Goal: Obtain resource: Download file/media

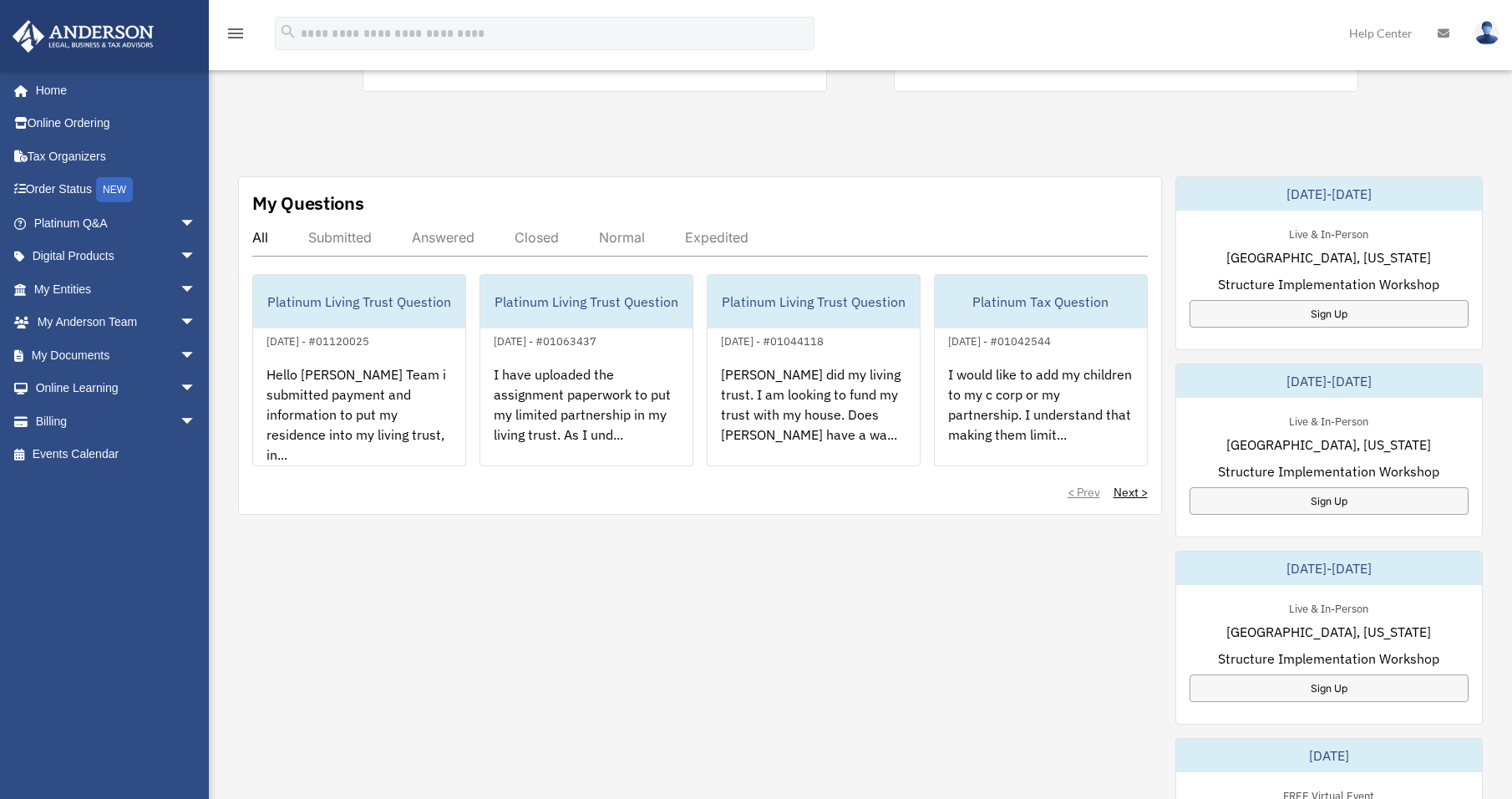
scroll to position [501, 0]
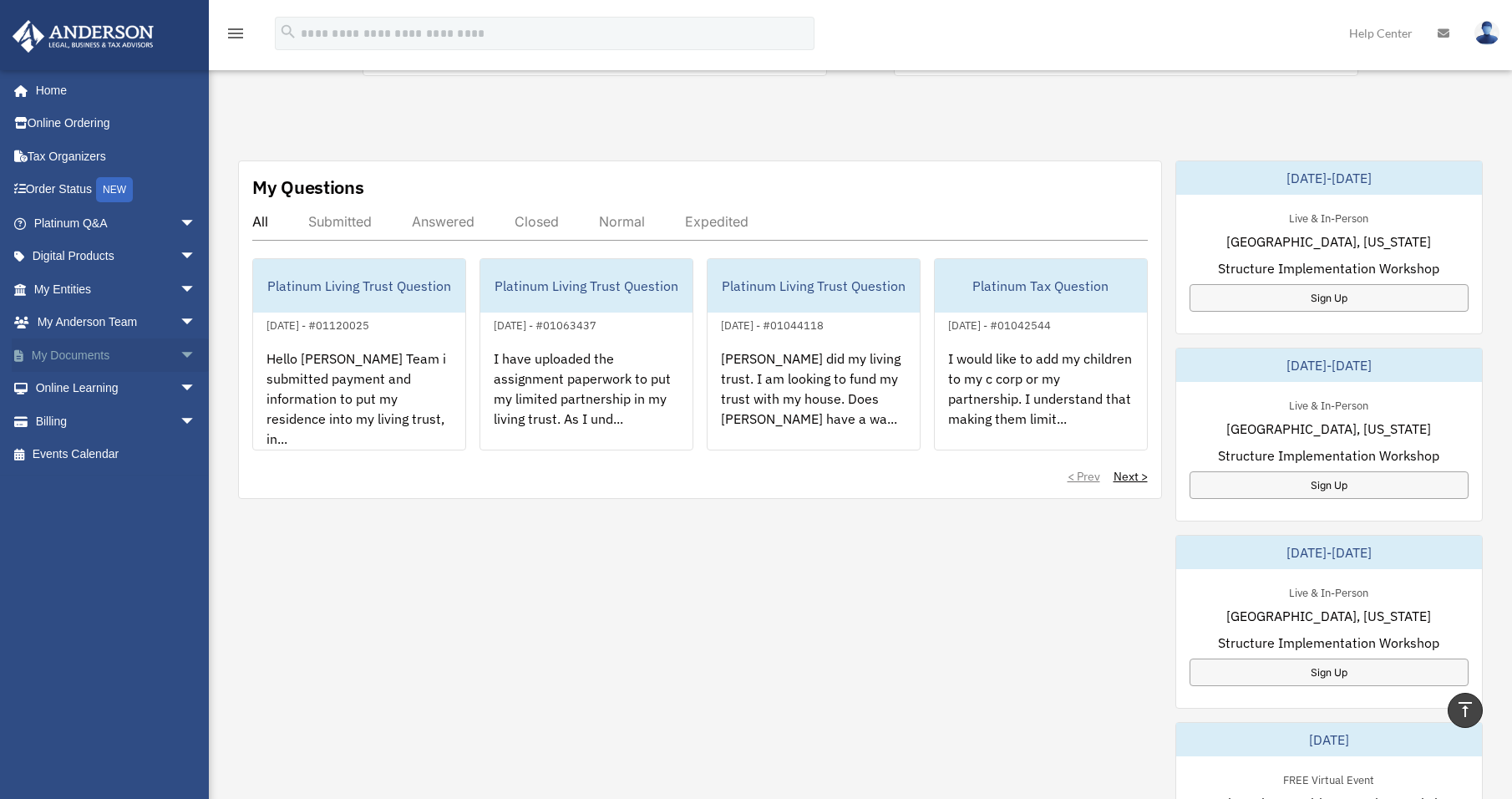
click at [81, 353] on link "My Documents arrow_drop_down" at bounding box center [116, 355] width 210 height 33
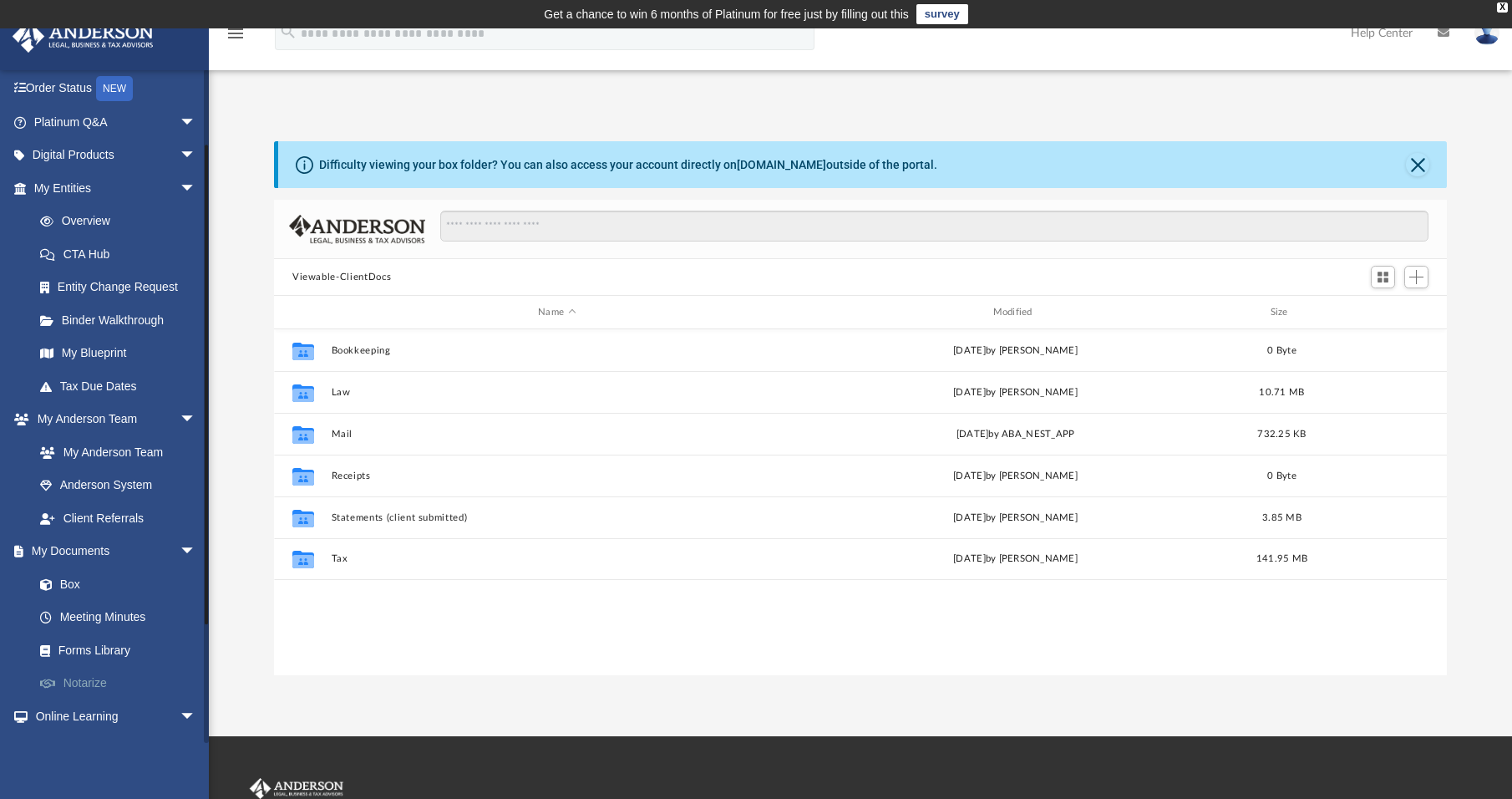
scroll to position [260, 0]
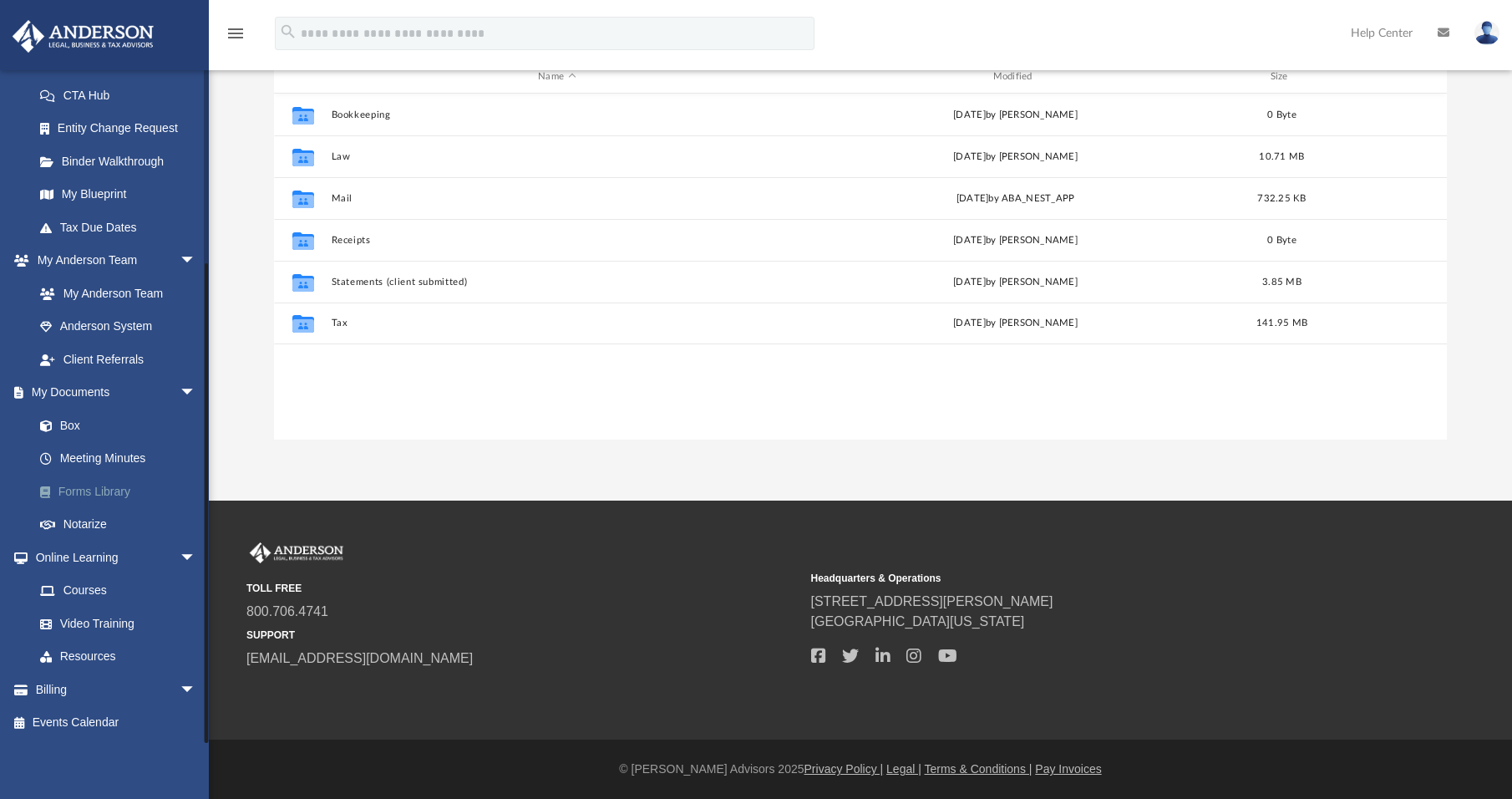
click at [91, 486] on link "Forms Library" at bounding box center [122, 491] width 198 height 33
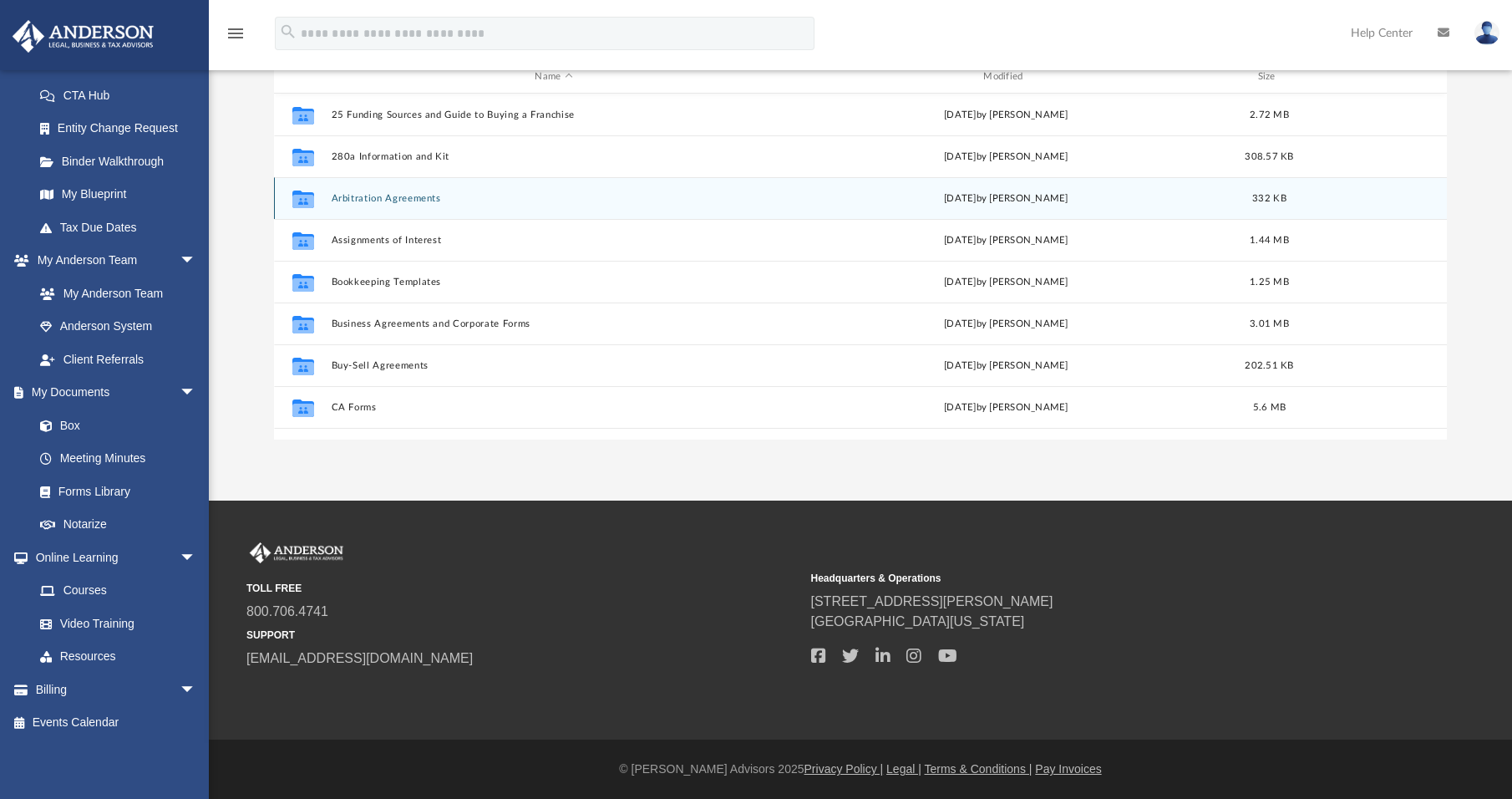
scroll to position [368, 1160]
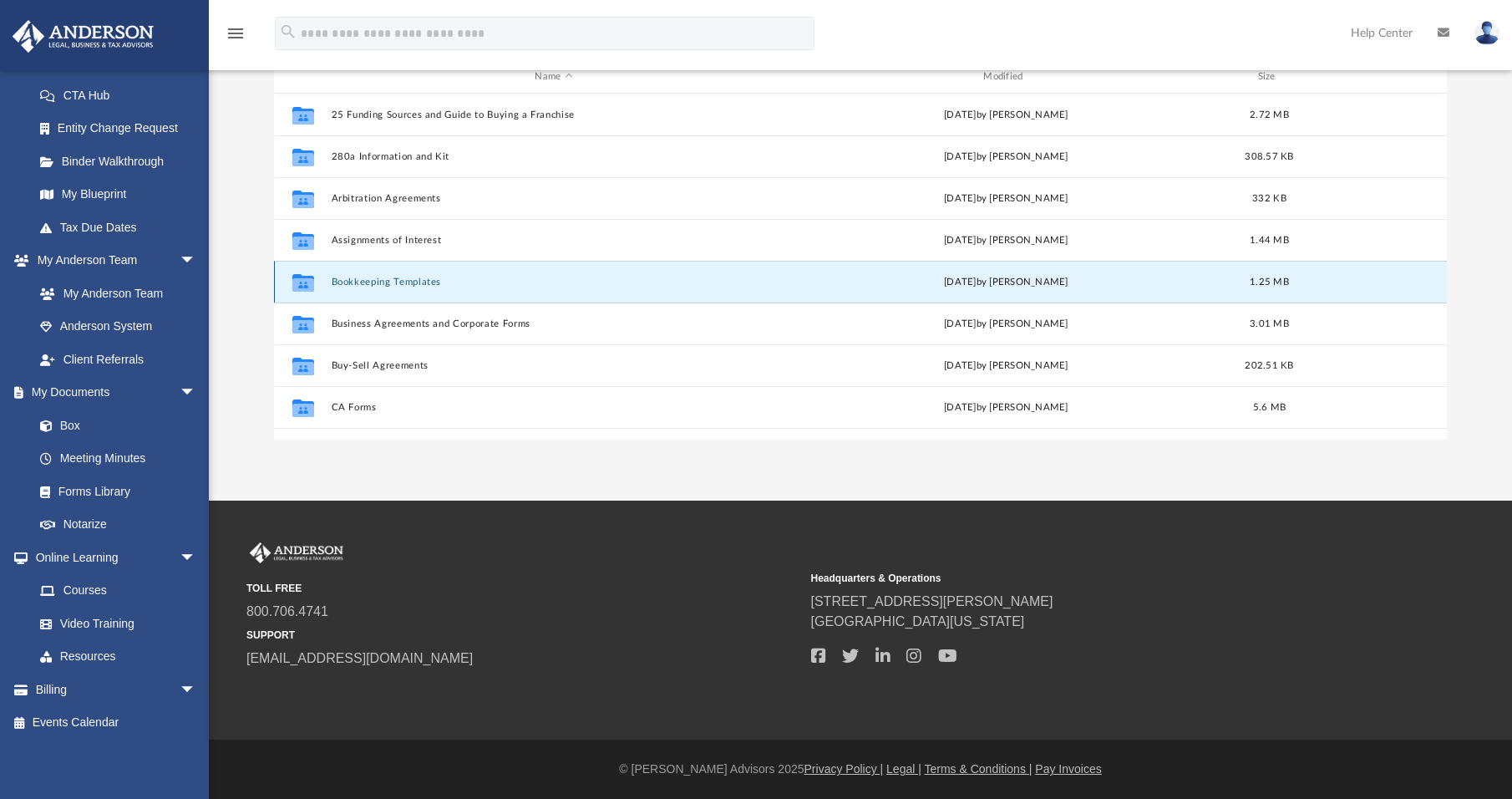
click at [360, 277] on button "Bookkeeping Templates" at bounding box center [555, 282] width 445 height 11
click at [973, 286] on div "[DATE] by [PERSON_NAME]" at bounding box center [1006, 282] width 445 height 15
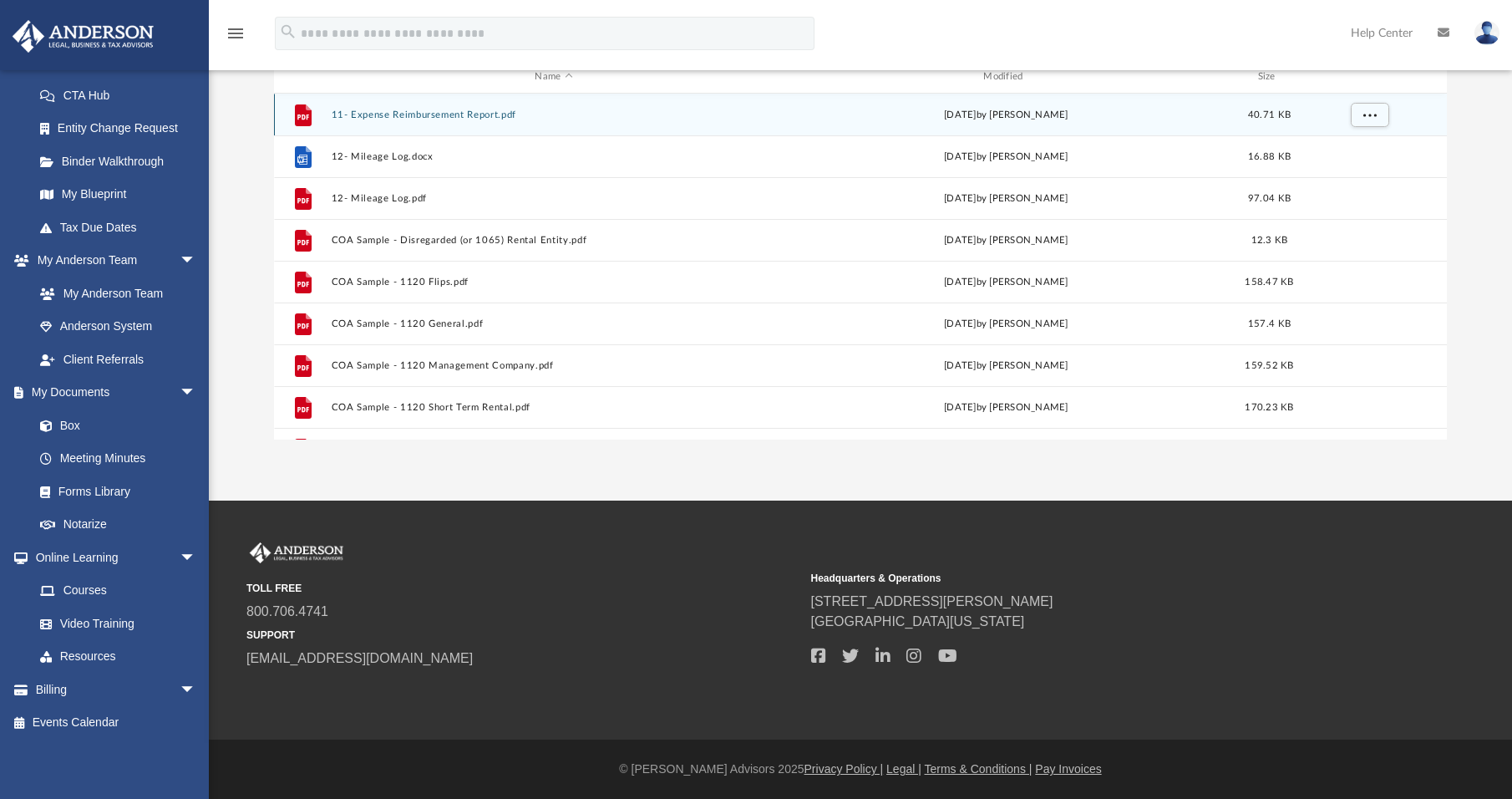
click at [399, 117] on button "11- Expense Reimbursement Report.pdf" at bounding box center [555, 115] width 445 height 11
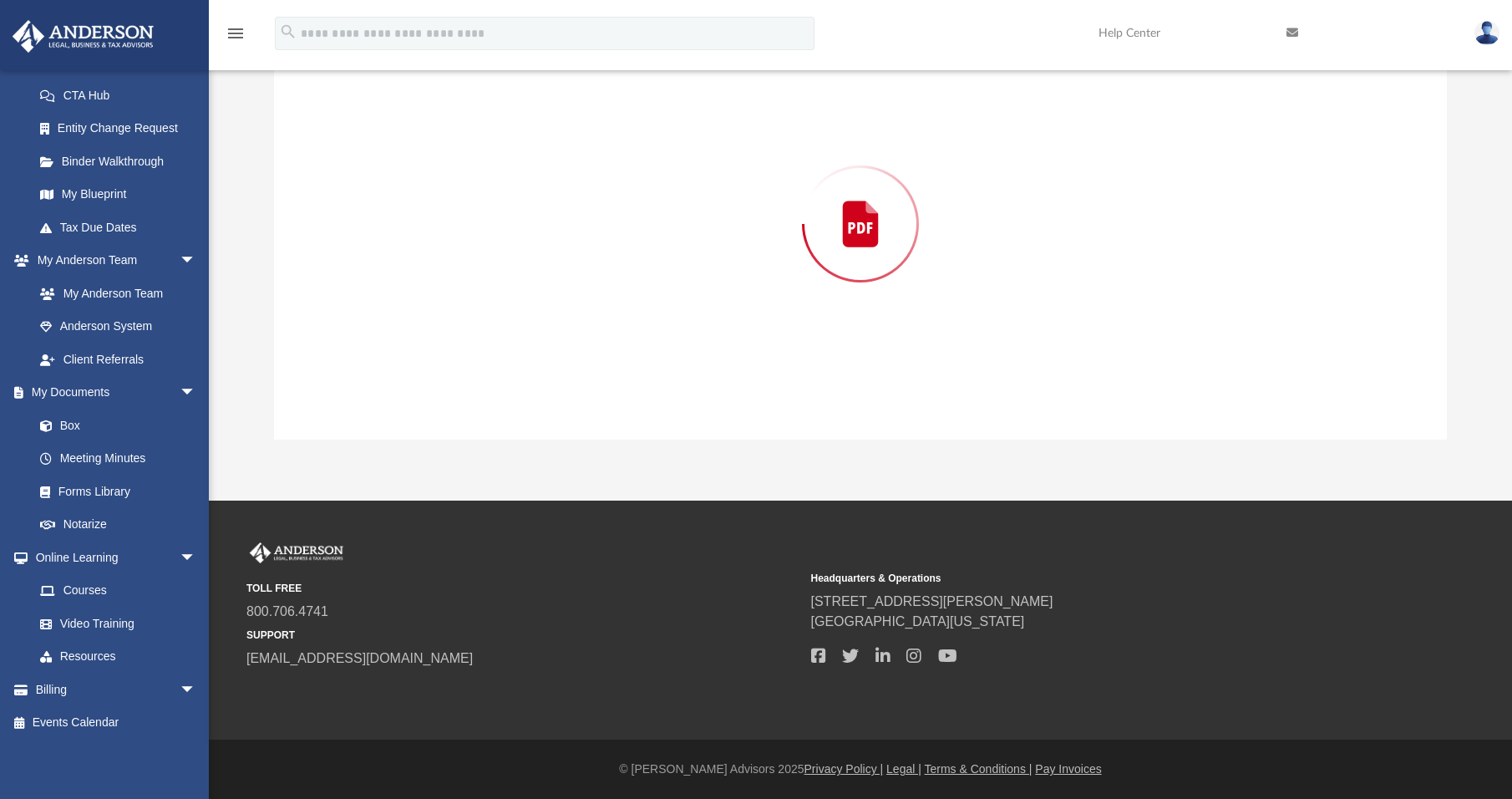
scroll to position [141, 0]
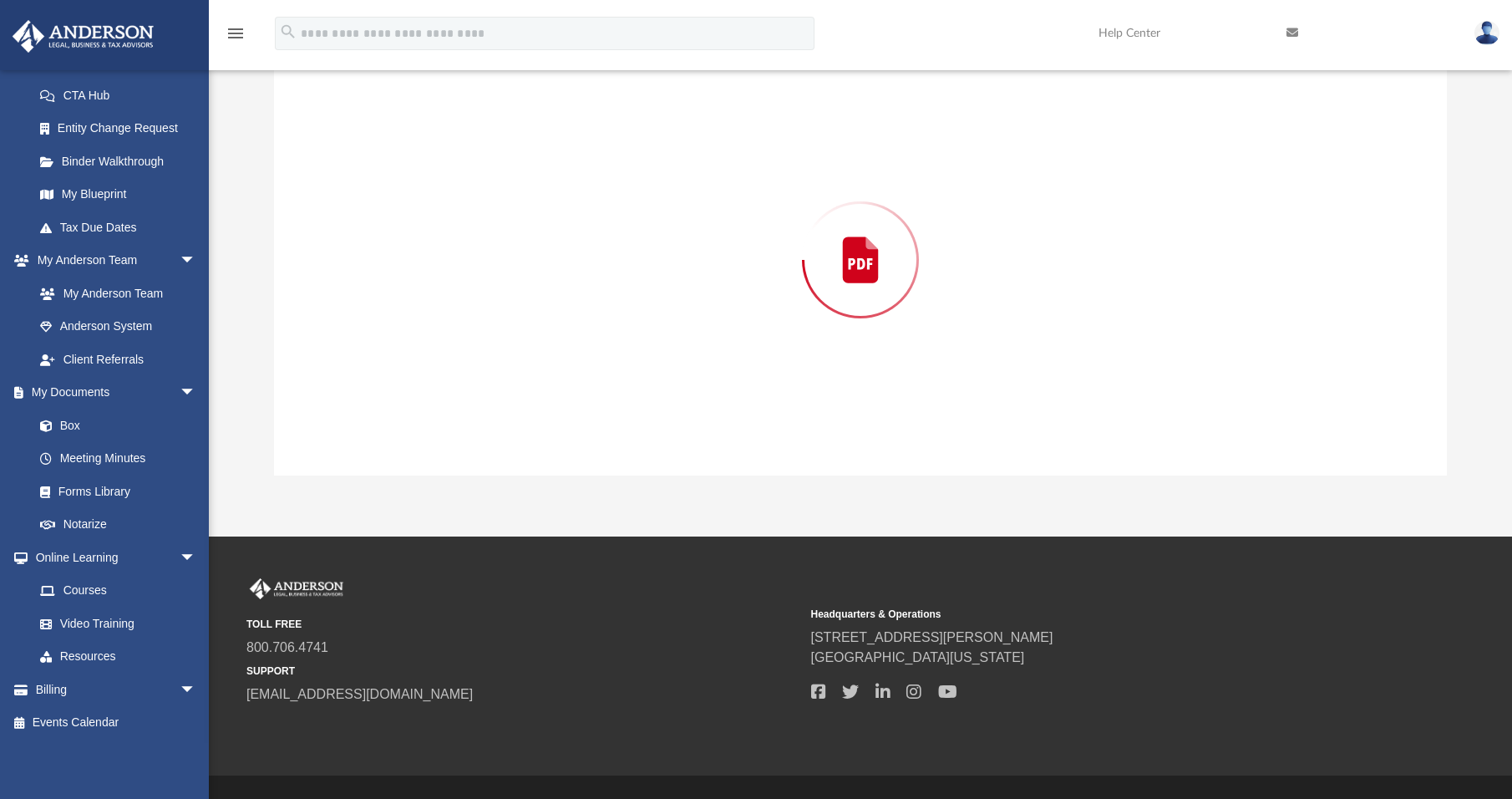
click at [399, 117] on div "Preview" at bounding box center [860, 260] width 1173 height 431
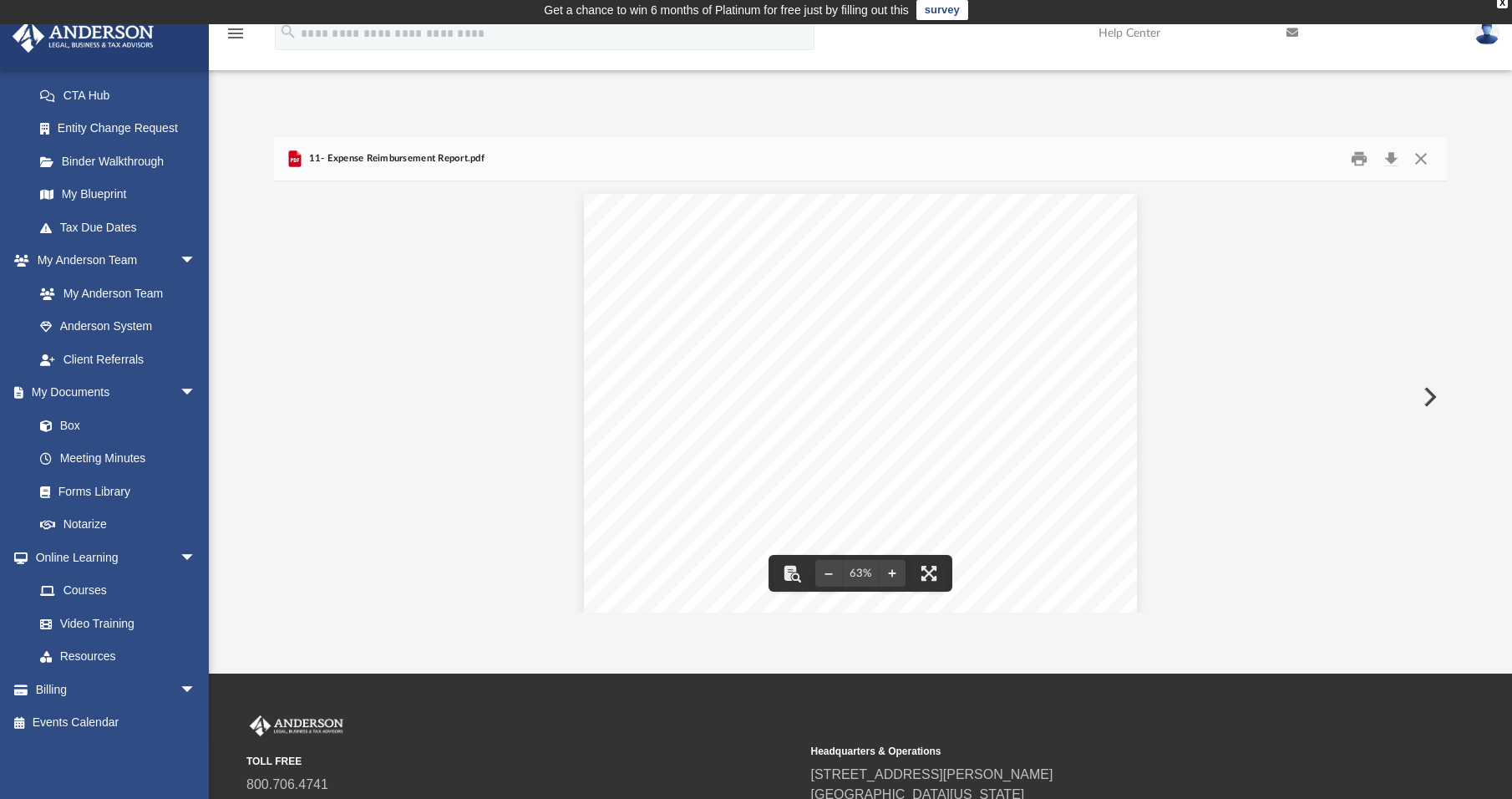
scroll to position [0, 0]
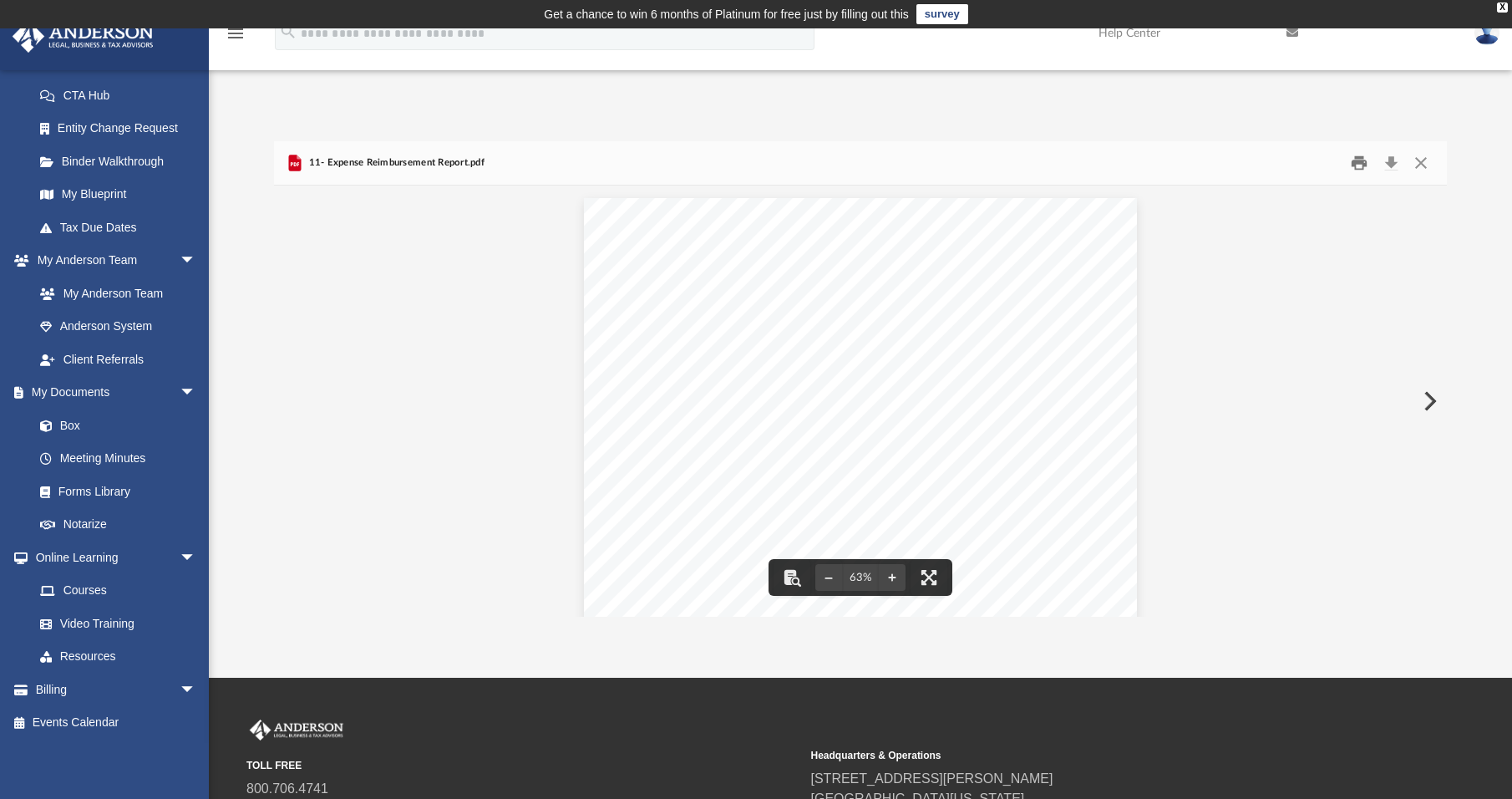
click at [1366, 163] on button "Print" at bounding box center [1360, 164] width 33 height 26
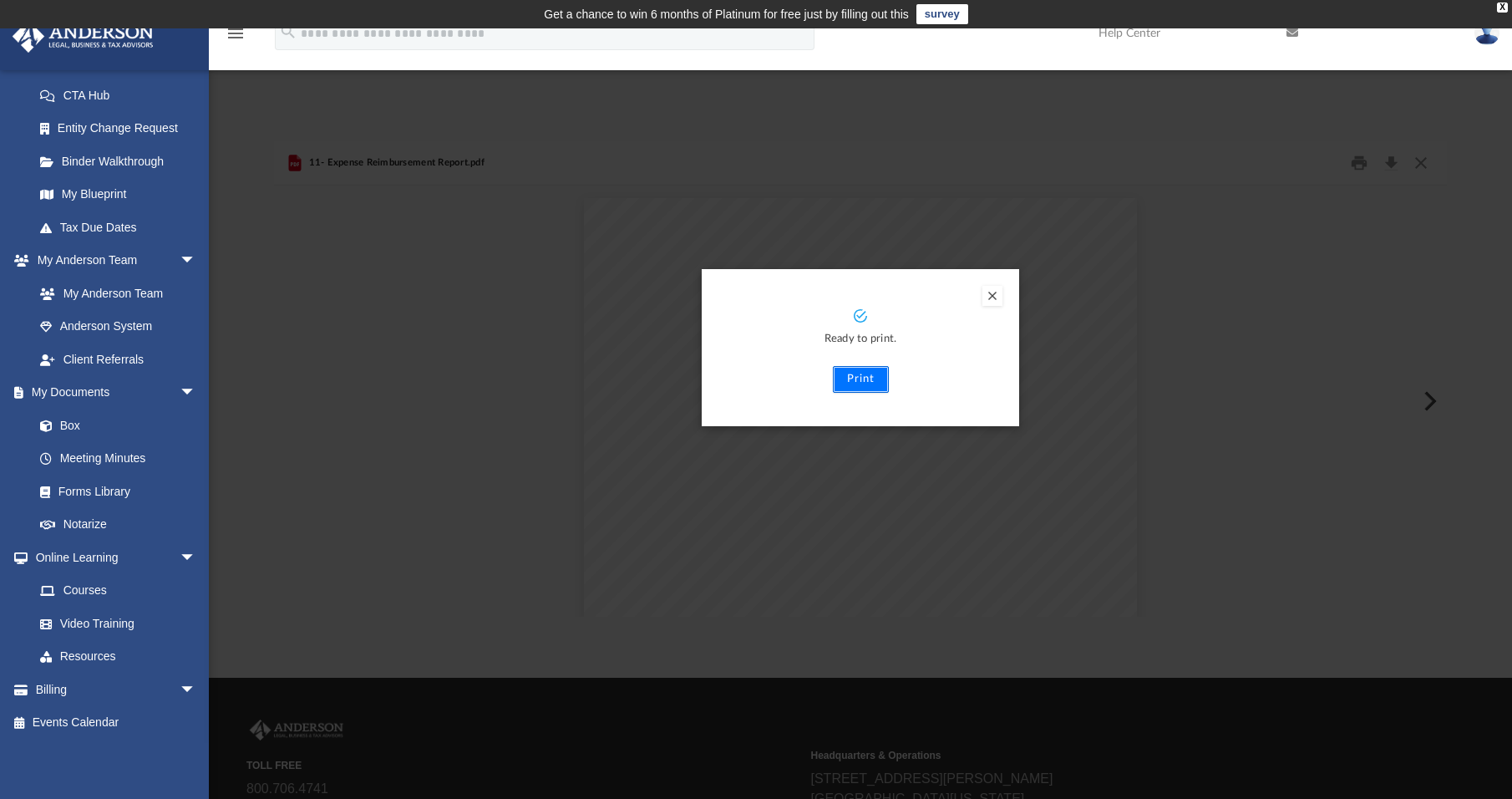
click at [850, 380] on button "Print" at bounding box center [860, 379] width 56 height 27
